Goal: Task Accomplishment & Management: Manage account settings

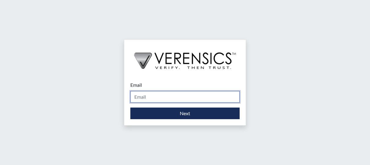
click at [152, 97] on input "Email" at bounding box center [184, 97] width 109 height 12
type input "[PERSON_NAME][EMAIL_ADDRESS][DOMAIN_NAME]"
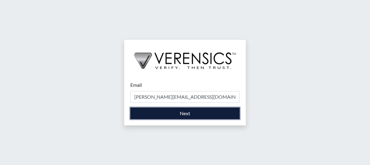
click at [160, 112] on button "Next" at bounding box center [184, 114] width 109 height 12
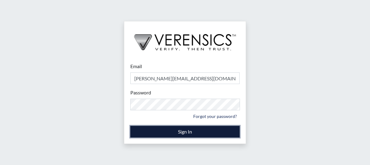
click at [161, 130] on button "Sign In" at bounding box center [184, 132] width 109 height 12
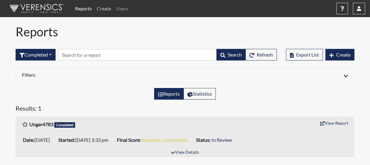
click at [108, 7] on link "Create" at bounding box center [103, 8] width 19 height 12
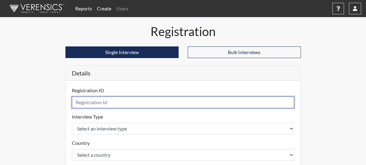
click at [72, 104] on input "text" at bounding box center [183, 103] width 222 height 12
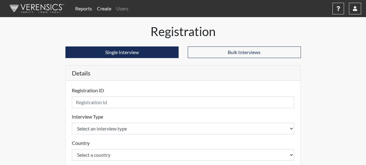
click at [80, 9] on link "Reports" at bounding box center [84, 8] width 22 height 12
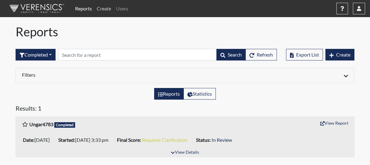
click at [102, 8] on link "Create" at bounding box center [103, 8] width 19 height 12
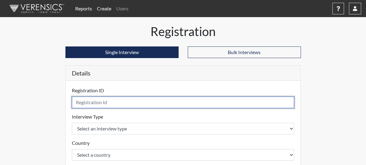
click at [85, 104] on input "text" at bounding box center [183, 103] width 222 height 12
type input "Rao"
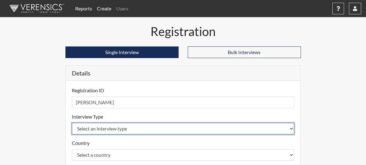
click at [83, 134] on select "Select an interview type Pre-Employment" at bounding box center [183, 129] width 222 height 12
select select "c2470aee-a530-11ea-a930-026c882af335"
click at [72, 123] on select "Select an interview type Pre-Employment" at bounding box center [183, 129] width 222 height 12
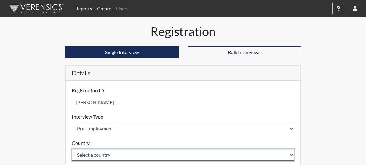
click at [79, 154] on select "Select a country United States Mexico" at bounding box center [183, 155] width 222 height 12
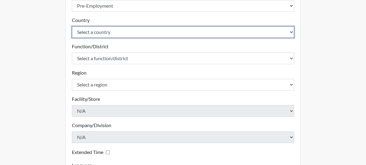
scroll to position [124, 0]
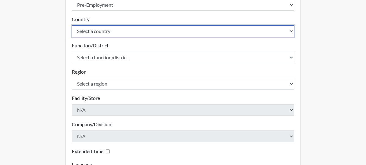
click at [294, 30] on select "Select a country United States Mexico" at bounding box center [183, 31] width 222 height 12
select select "united-states-of-america"
click at [72, 25] on select "Select a country United States Mexico" at bounding box center [183, 31] width 222 height 12
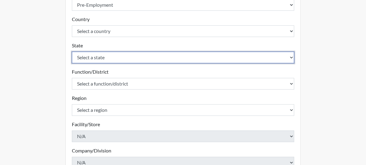
click at [173, 56] on select "Select a state Alabama Alaska Arizona Arkansas California Colorado Connecticut …" at bounding box center [183, 58] width 222 height 12
select select "TX"
click at [72, 52] on select "Select a state Alabama Alaska Arizona Arkansas California Colorado Connecticut …" at bounding box center [183, 58] width 222 height 12
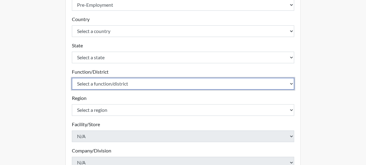
click at [119, 81] on select "Select a function/district Administrative Support Consultant / Operations Profe…" at bounding box center [183, 84] width 222 height 12
select select "7a537810-4314-46eb-8ed0-bc5f3f0d908e"
click at [72, 78] on select "Select a function/district Administrative Support Consultant / Operations Profe…" at bounding box center [183, 84] width 222 height 12
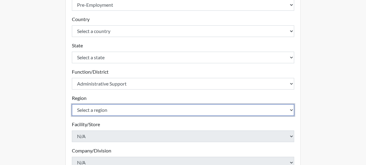
click at [93, 109] on select "Select a region Columbus Houston" at bounding box center [183, 110] width 222 height 12
select select "efa6252e-4d4c-40b9-a469-5f074cabf864"
click at [72, 104] on select "Select a region Columbus Houston" at bounding box center [183, 110] width 222 height 12
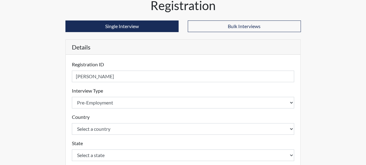
scroll to position [13, 0]
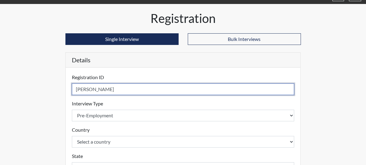
click at [96, 90] on input "Rao" at bounding box center [183, 89] width 222 height 12
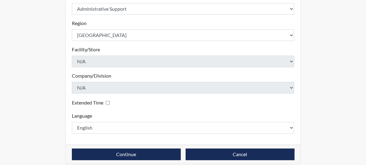
scroll to position [204, 0]
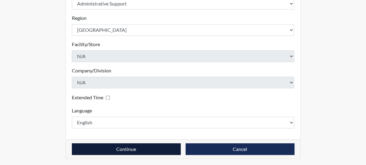
type input "Rao0491"
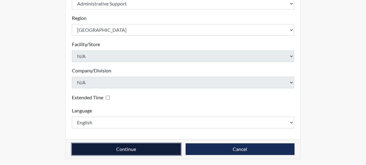
click at [139, 148] on button "Continue" at bounding box center [126, 149] width 109 height 12
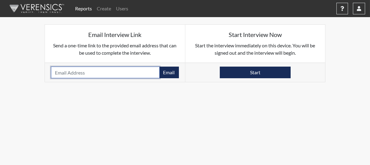
click at [96, 73] on input "email" at bounding box center [105, 73] width 109 height 12
paste input "ash63084@gmail.com"
drag, startPoint x: 96, startPoint y: 73, endPoint x: 181, endPoint y: 104, distance: 90.7
click at [181, 104] on body "Reports Create Users Help Center × Verensics Best Practices How to successfully…" at bounding box center [185, 82] width 370 height 165
type input "ash63084@gmail.com"
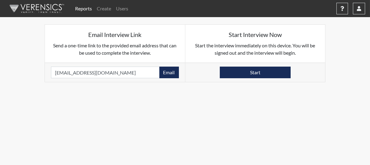
click at [181, 104] on body "Reports Create Users Help Center × Verensics Best Practices How to successfully…" at bounding box center [185, 82] width 370 height 165
click at [166, 73] on button "Email" at bounding box center [169, 73] width 20 height 12
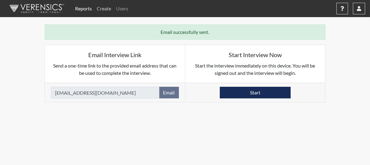
click at [106, 9] on link "Create" at bounding box center [103, 8] width 19 height 12
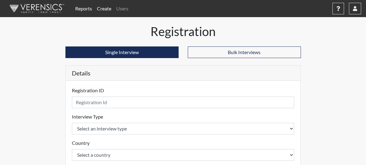
click at [83, 5] on link "Reports" at bounding box center [84, 8] width 22 height 12
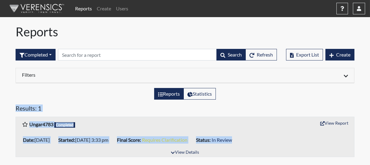
drag, startPoint x: 306, startPoint y: 132, endPoint x: 165, endPoint y: 79, distance: 150.8
click at [165, 79] on div "Reports Completed All Created Sent by email In Progress Declined Completed Sear…" at bounding box center [185, 92] width 348 height 137
click at [3, 104] on div "Reports Create Users Help Center × Verensics Best Practices How to successfully…" at bounding box center [185, 81] width 370 height 162
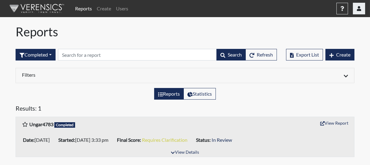
click at [363, 9] on button "button" at bounding box center [359, 9] width 12 height 12
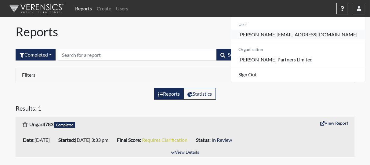
click at [335, 36] on link "[PERSON_NAME][EMAIL_ADDRESS][DOMAIN_NAME]" at bounding box center [298, 35] width 134 height 10
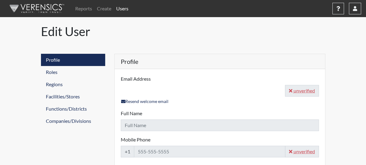
type input "[PERSON_NAME][EMAIL_ADDRESS][DOMAIN_NAME]"
type input "Mike Moran"
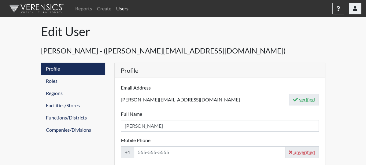
click at [356, 7] on icon "button" at bounding box center [355, 8] width 4 height 5
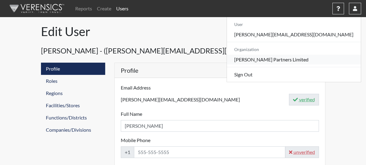
click at [327, 59] on link "[PERSON_NAME] Partners Limited" at bounding box center [294, 60] width 134 height 10
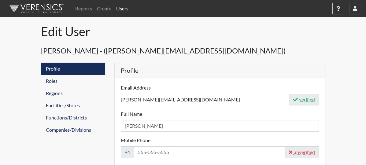
select select "8"
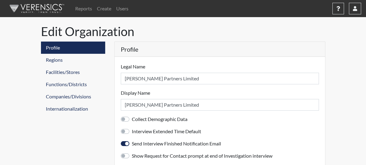
click at [57, 7] on img at bounding box center [36, 8] width 70 height 18
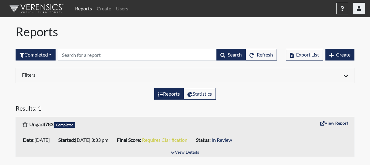
click at [359, 11] on icon "button" at bounding box center [359, 8] width 4 height 5
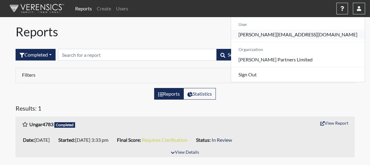
click at [335, 35] on link "[PERSON_NAME][EMAIL_ADDRESS][DOMAIN_NAME]" at bounding box center [298, 35] width 134 height 10
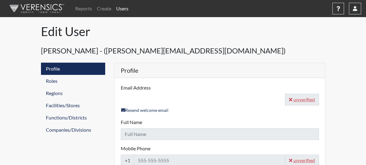
type input "[PERSON_NAME][EMAIL_ADDRESS][DOMAIN_NAME]"
type input "Mike Moran"
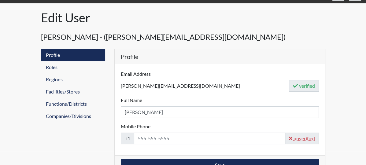
scroll to position [22, 0]
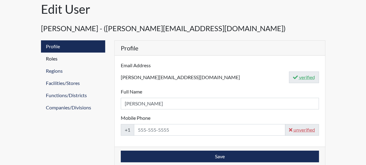
click at [41, 62] on link "Roles" at bounding box center [73, 59] width 64 height 12
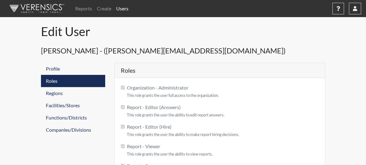
checkbox input "true"
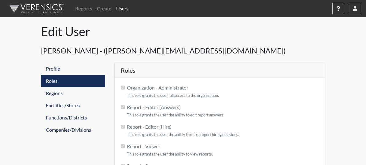
checkbox input "true"
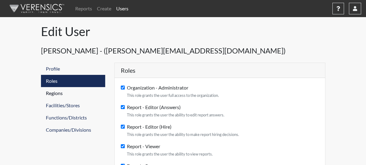
click at [41, 91] on link "Regions" at bounding box center [73, 93] width 64 height 12
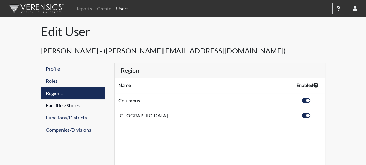
click at [41, 109] on link "Facilities/Stores" at bounding box center [73, 105] width 64 height 12
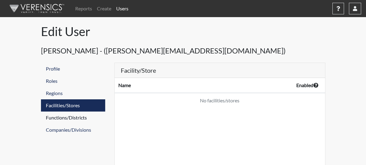
click at [41, 119] on link "Functions/Districts" at bounding box center [73, 118] width 64 height 12
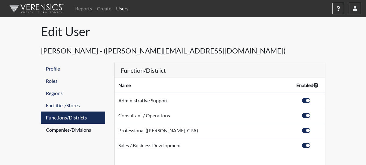
click at [41, 129] on link "Companies/Divisions" at bounding box center [73, 130] width 64 height 12
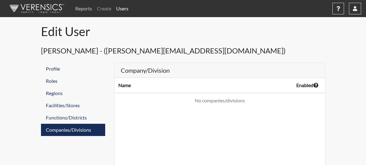
click at [87, 7] on link "Reports" at bounding box center [84, 8] width 22 height 12
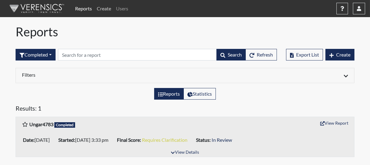
click at [103, 9] on link "Create" at bounding box center [103, 8] width 19 height 12
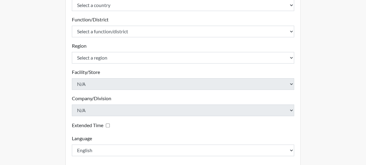
scroll to position [178, 0]
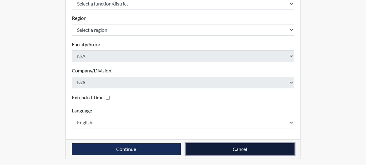
click at [264, 145] on button "Cancel" at bounding box center [239, 149] width 109 height 12
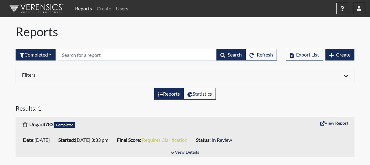
click at [125, 9] on link "Users" at bounding box center [122, 8] width 17 height 12
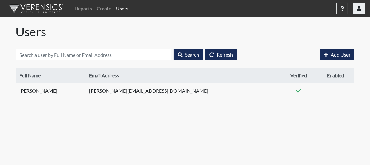
click at [360, 8] on icon "button" at bounding box center [359, 8] width 4 height 5
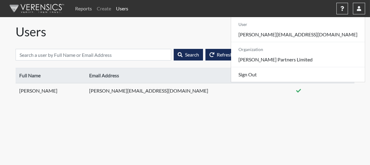
click at [85, 13] on link "Reports" at bounding box center [84, 8] width 22 height 12
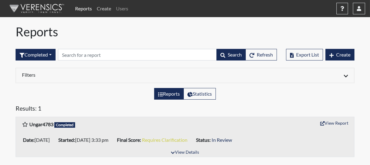
click at [102, 8] on link "Create" at bounding box center [103, 8] width 19 height 12
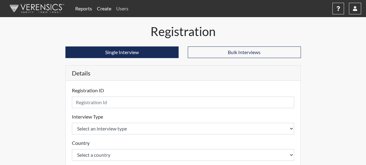
click at [124, 10] on link "Users" at bounding box center [122, 8] width 17 height 12
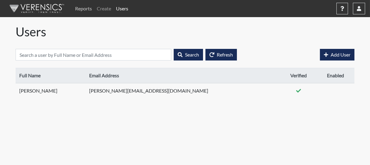
click at [79, 7] on link "Reports" at bounding box center [84, 8] width 22 height 12
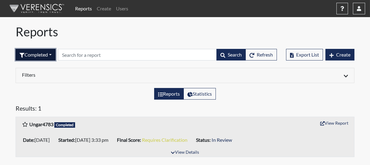
click at [54, 54] on button "Completed" at bounding box center [36, 55] width 40 height 12
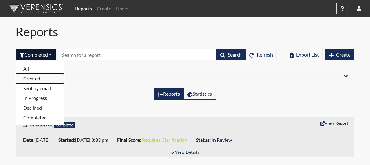
click at [36, 79] on button "Created" at bounding box center [40, 79] width 48 height 10
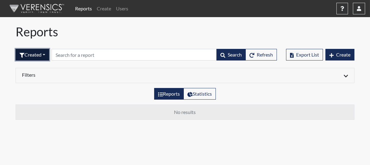
click at [38, 57] on button "Created" at bounding box center [33, 55] width 34 height 12
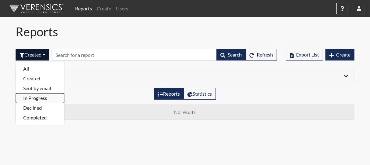
click at [36, 101] on button "In Progress" at bounding box center [40, 98] width 48 height 10
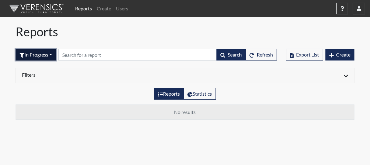
click at [45, 55] on button "In Progress" at bounding box center [36, 55] width 40 height 12
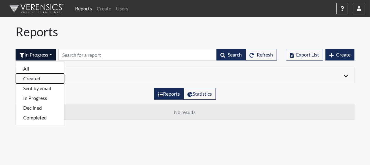
click at [40, 77] on button "Created" at bounding box center [40, 79] width 48 height 10
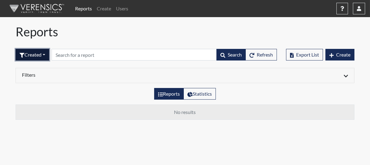
click at [38, 54] on button "Created" at bounding box center [33, 55] width 34 height 12
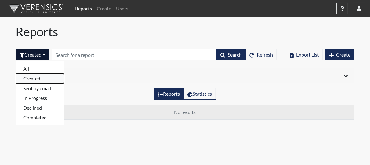
click at [32, 79] on button "Created" at bounding box center [40, 79] width 48 height 10
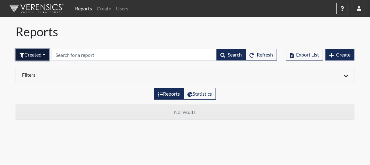
click at [45, 52] on button "Created" at bounding box center [33, 55] width 34 height 12
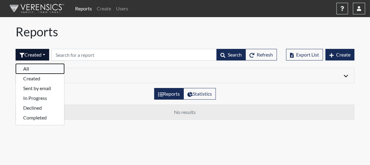
click at [32, 68] on button "All" at bounding box center [40, 69] width 48 height 10
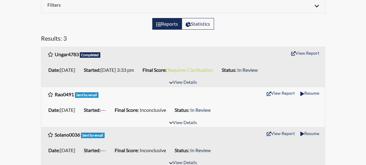
scroll to position [75, 0]
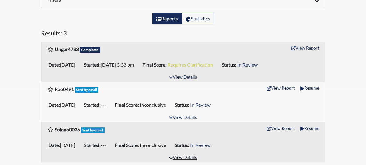
click at [189, 158] on button "View Details" at bounding box center [182, 158] width 33 height 8
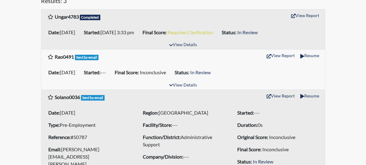
scroll to position [136, 0]
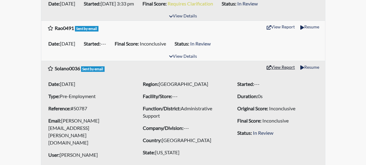
click at [297, 66] on button "View Report" at bounding box center [281, 66] width 34 height 9
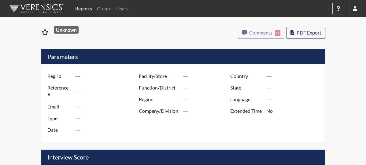
type input "Solano0036"
type input "50787"
type input "[PERSON_NAME][EMAIL_ADDRESS][PERSON_NAME][DOMAIN_NAME]"
type input "Pre-Employment"
type input "Aug 14, 2025"
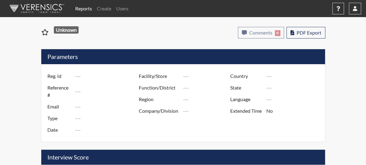
type input "Administrative Support"
type input "[GEOGRAPHIC_DATA]"
type input "[US_STATE]"
type input "English"
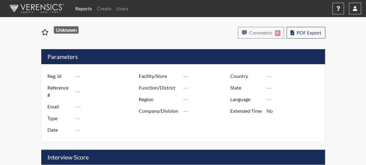
type input "Inconclusive"
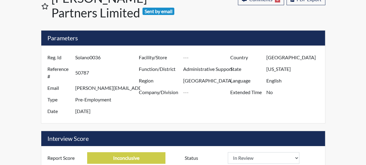
scroll to position [63, 0]
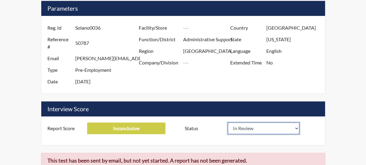
click at [299, 123] on select "In Review Hire Decline" at bounding box center [264, 129] width 72 height 12
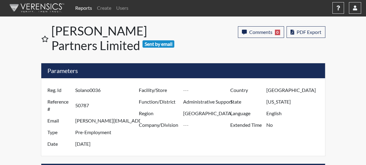
scroll to position [0, 0]
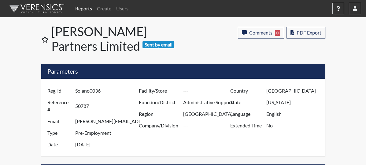
click at [79, 11] on link "Reports" at bounding box center [84, 8] width 22 height 12
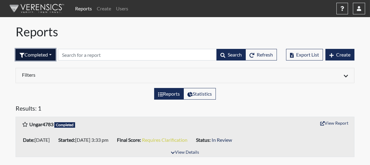
click at [52, 57] on button "Completed" at bounding box center [36, 55] width 40 height 12
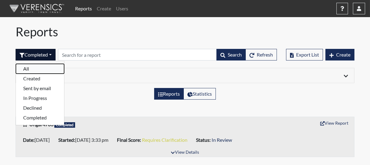
click at [31, 69] on button "All" at bounding box center [40, 69] width 48 height 10
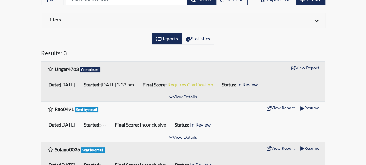
scroll to position [56, 0]
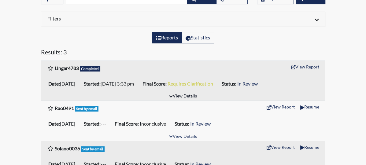
click at [175, 93] on button "View Details" at bounding box center [182, 96] width 33 height 8
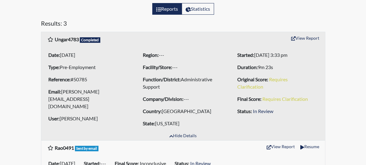
scroll to position [136, 0]
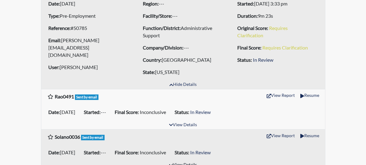
click at [189, 161] on button "View Details" at bounding box center [182, 165] width 33 height 8
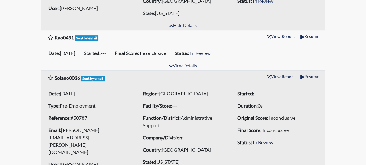
scroll to position [197, 0]
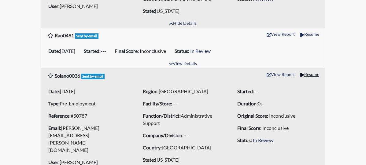
click at [321, 70] on button "Resume" at bounding box center [309, 74] width 24 height 9
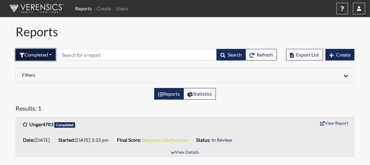
click at [31, 54] on button "Completed" at bounding box center [36, 55] width 40 height 12
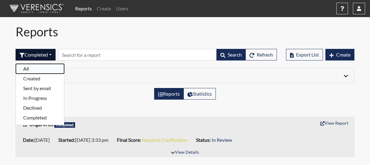
click at [29, 66] on button "All" at bounding box center [40, 69] width 48 height 10
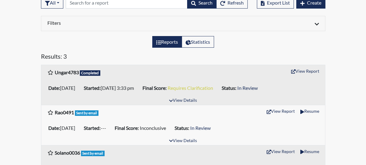
scroll to position [75, 0]
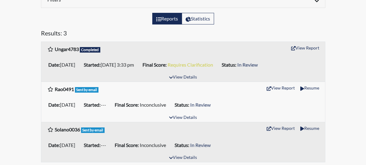
click at [81, 129] on span "Sent by email" at bounding box center [93, 129] width 24 height 5
click at [188, 156] on button "View Details" at bounding box center [182, 158] width 33 height 8
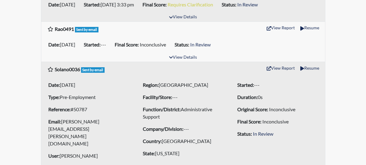
scroll to position [136, 0]
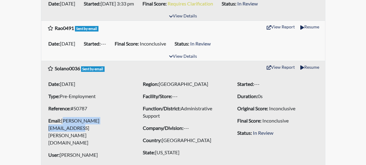
drag, startPoint x: 35, startPoint y: 119, endPoint x: 93, endPoint y: 123, distance: 58.2
click at [93, 123] on li "Email: evelyn.h.solano@gmail.com" at bounding box center [88, 132] width 85 height 32
copy li "[PERSON_NAME][EMAIL_ADDRESS][PERSON_NAME][DOMAIN_NAME]"
click at [321, 66] on button "Resume" at bounding box center [309, 66] width 24 height 9
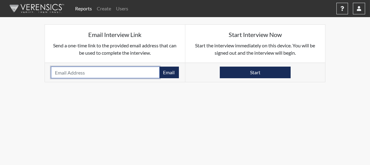
click at [76, 72] on input "email" at bounding box center [105, 73] width 109 height 12
paste input "[PERSON_NAME][EMAIL_ADDRESS][PERSON_NAME][DOMAIN_NAME]"
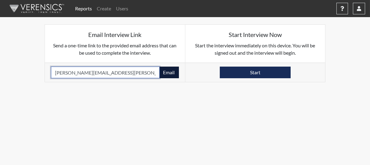
type input "[PERSON_NAME][EMAIL_ADDRESS][PERSON_NAME][DOMAIN_NAME]"
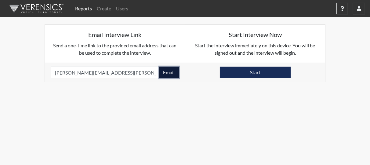
click at [172, 71] on button "Email" at bounding box center [169, 73] width 20 height 12
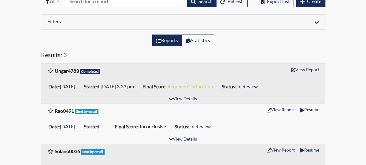
scroll to position [75, 0]
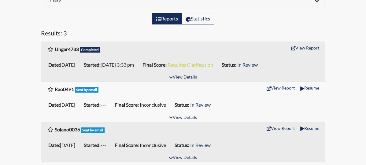
click at [202, 155] on div "View Details" at bounding box center [183, 158] width 284 height 8
click at [195, 154] on button "View Details" at bounding box center [182, 158] width 33 height 8
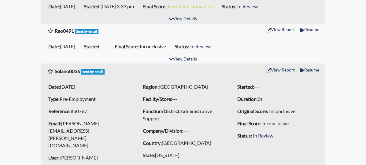
scroll to position [136, 0]
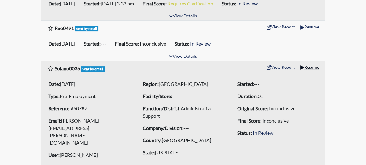
click at [321, 67] on button "Resume" at bounding box center [309, 66] width 24 height 9
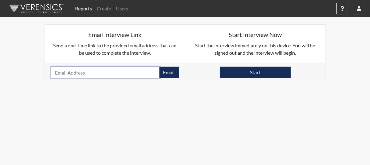
click at [119, 71] on input "email" at bounding box center [105, 73] width 109 height 12
paste input "[PERSON_NAME][EMAIL_ADDRESS][PERSON_NAME][DOMAIN_NAME]"
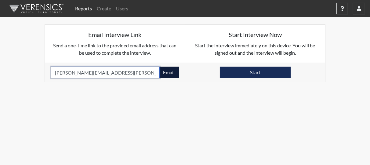
type input "[PERSON_NAME][EMAIL_ADDRESS][PERSON_NAME][DOMAIN_NAME]"
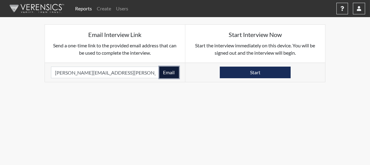
click at [174, 72] on button "Email" at bounding box center [169, 73] width 20 height 12
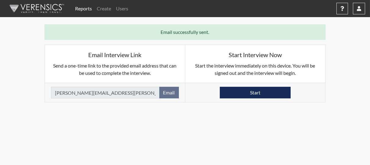
click at [84, 8] on link "Reports" at bounding box center [84, 8] width 22 height 12
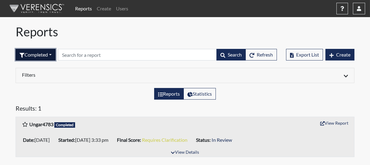
click at [51, 52] on button "Completed" at bounding box center [36, 55] width 40 height 12
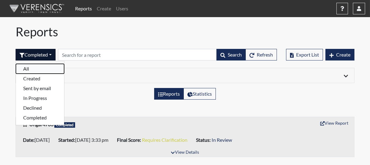
click at [46, 70] on button "All" at bounding box center [40, 69] width 48 height 10
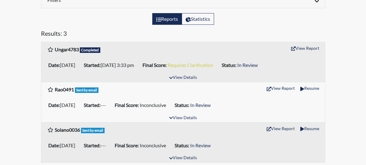
scroll to position [75, 0]
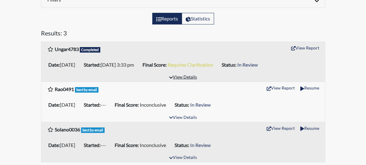
click at [181, 76] on button "View Details" at bounding box center [182, 77] width 33 height 8
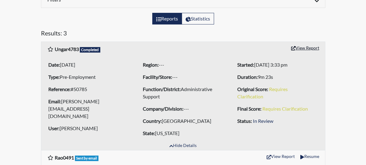
click at [322, 46] on button "View Report" at bounding box center [305, 47] width 34 height 9
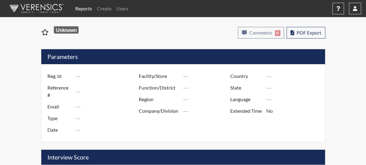
type input "Ungar4783"
type input "50785"
type input "[PERSON_NAME][EMAIL_ADDRESS][DOMAIN_NAME]"
type input "Pre-Employment"
type input "Aug 14, 2025"
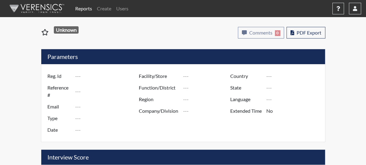
type input "Administrative Support"
type input "United States"
type input "Texas"
type input "English"
type input "Requires Clarification"
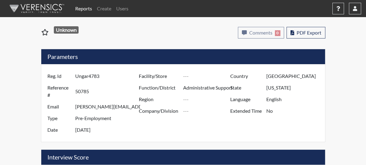
select select
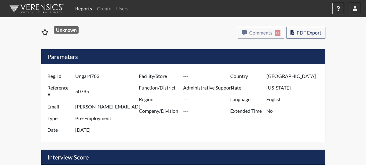
select select
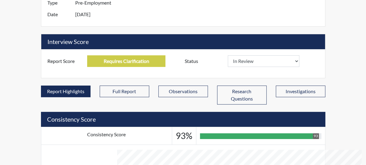
scroll to position [132, 0]
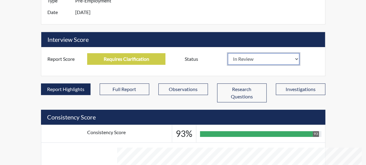
click at [299, 53] on select "In Review Hire Decline" at bounding box center [264, 59] width 72 height 12
select select "decline"
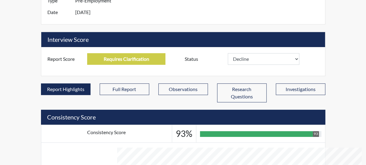
select select
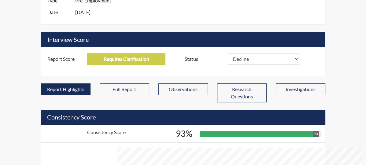
select select
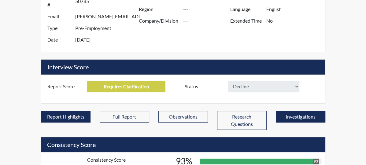
scroll to position [159, 0]
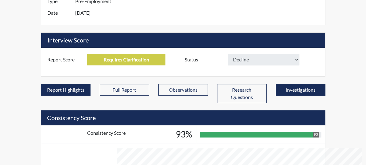
select select
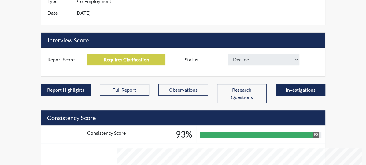
select select
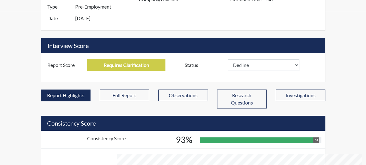
scroll to position [0, 0]
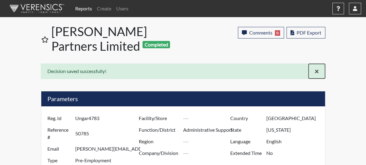
click at [319, 67] on span "×" at bounding box center [316, 71] width 4 height 9
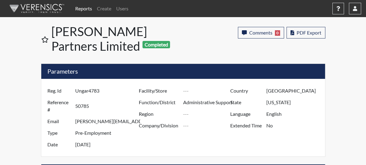
click at [78, 7] on link "Reports" at bounding box center [84, 8] width 22 height 12
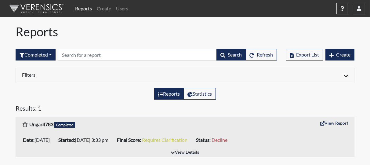
click at [190, 152] on button "View Details" at bounding box center [184, 152] width 33 height 8
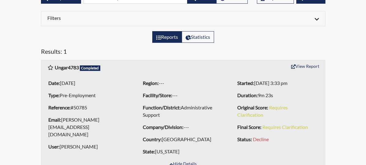
scroll to position [30, 0]
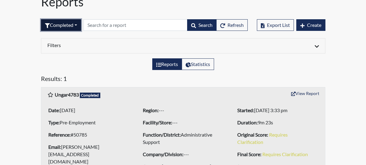
click at [51, 24] on button "Completed" at bounding box center [61, 25] width 40 height 12
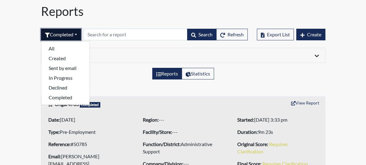
scroll to position [0, 0]
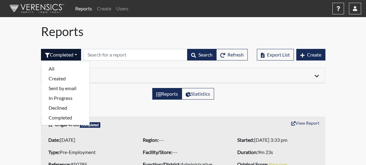
click at [272, 73] on div at bounding box center [253, 75] width 140 height 7
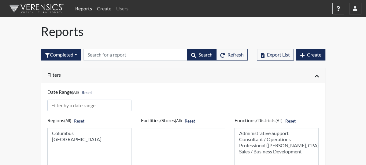
click at [98, 7] on link "Create" at bounding box center [103, 8] width 19 height 12
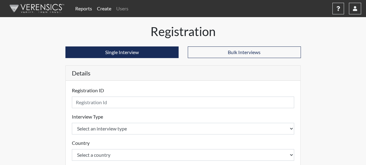
click at [84, 9] on link "Reports" at bounding box center [84, 8] width 22 height 12
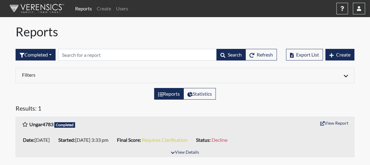
click at [370, 104] on html "Reports Create Users Help Center × Verensics Best Practices How to successfully…" at bounding box center [185, 82] width 370 height 165
click at [52, 54] on button "Completed" at bounding box center [36, 55] width 40 height 12
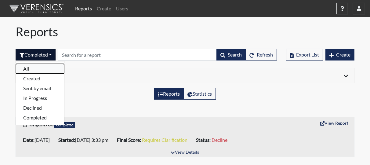
click at [44, 68] on button "All" at bounding box center [40, 69] width 48 height 10
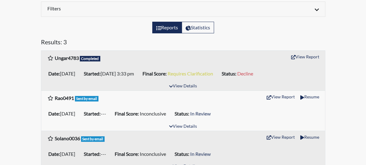
scroll to position [75, 0]
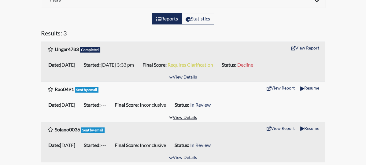
click at [189, 117] on button "View Details" at bounding box center [182, 118] width 33 height 8
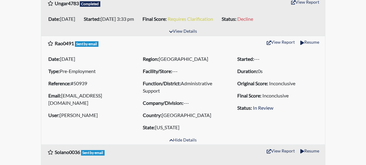
scroll to position [136, 0]
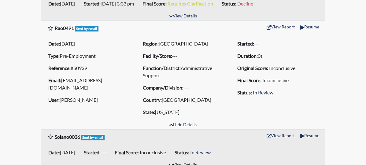
click at [188, 161] on button "View Details" at bounding box center [182, 165] width 33 height 8
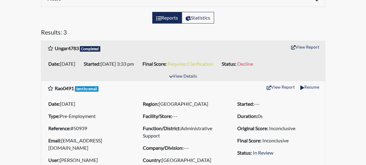
scroll to position [74, 0]
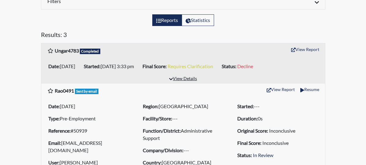
click at [179, 78] on button "View Details" at bounding box center [182, 79] width 33 height 8
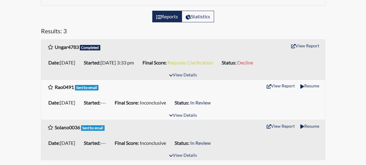
scroll to position [75, 0]
